Goal: Information Seeking & Learning: Obtain resource

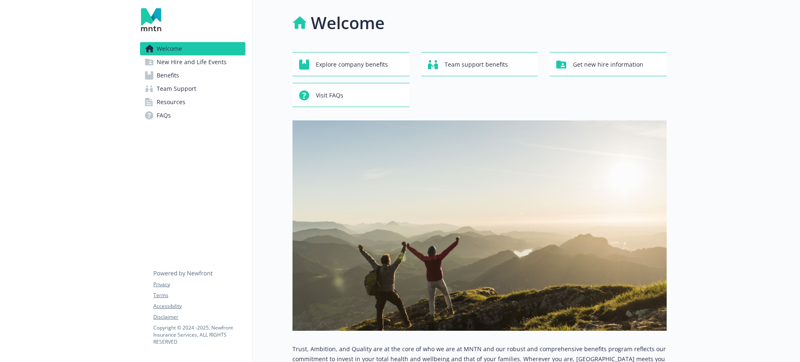
click at [195, 90] on link "Team Support" at bounding box center [192, 88] width 105 height 13
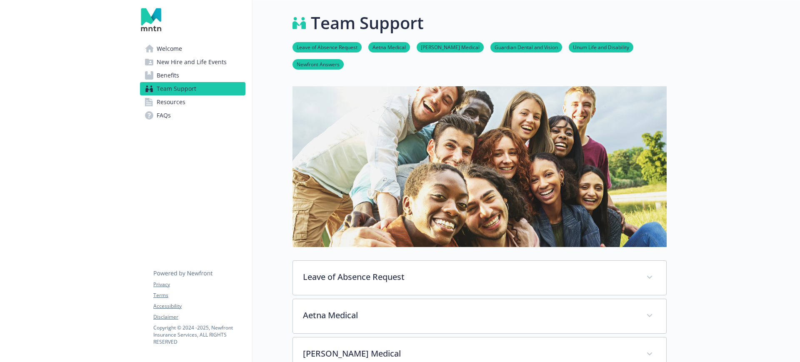
click at [187, 100] on link "Resources" at bounding box center [192, 101] width 105 height 13
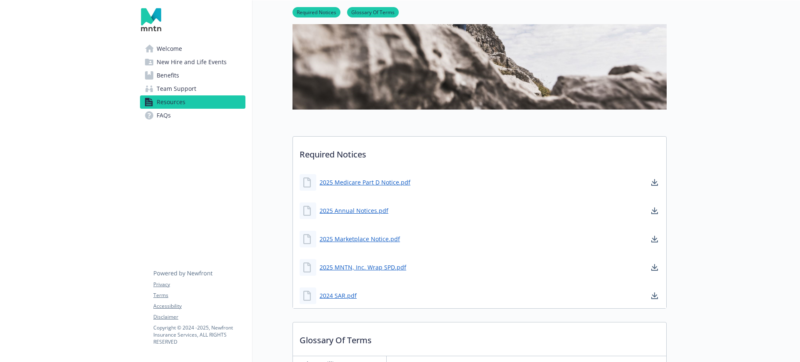
scroll to position [208, 0]
